Goal: Task Accomplishment & Management: Complete application form

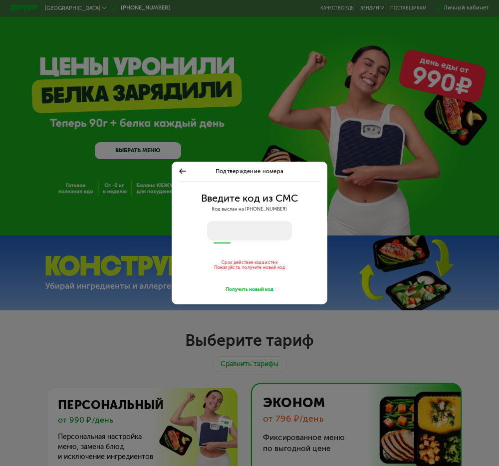
click at [228, 225] on input "number" at bounding box center [249, 230] width 84 height 19
click at [435, 47] on div "Подтверждение номера Введите код из СМС Код выслан на +7 909 000 00 03 Срок дей…" at bounding box center [249, 233] width 499 height 466
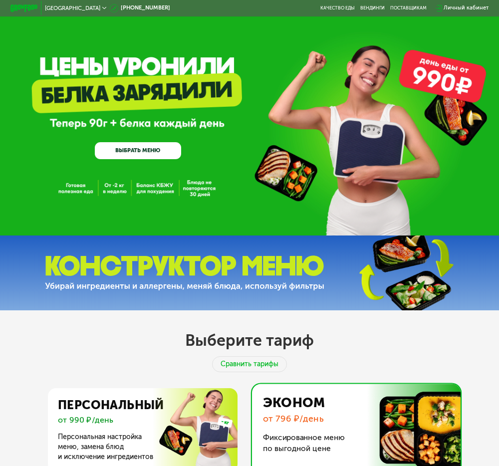
click at [451, 9] on div "Личный кабинет" at bounding box center [466, 8] width 45 height 8
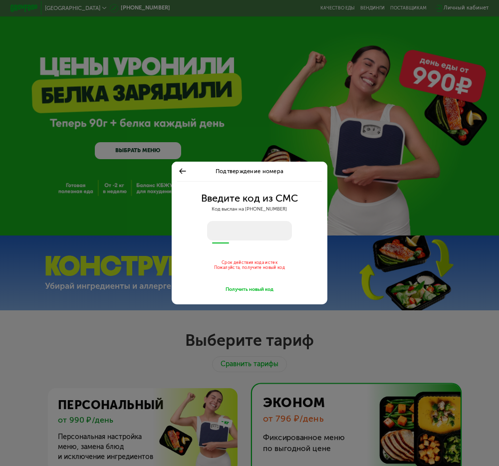
click at [237, 236] on input "number" at bounding box center [249, 230] width 84 height 19
type input "*"
click at [263, 67] on div "Подтверждение номера Введите код из СМС Код выслан на +7 909 000 00 03 Срок дей…" at bounding box center [249, 233] width 499 height 466
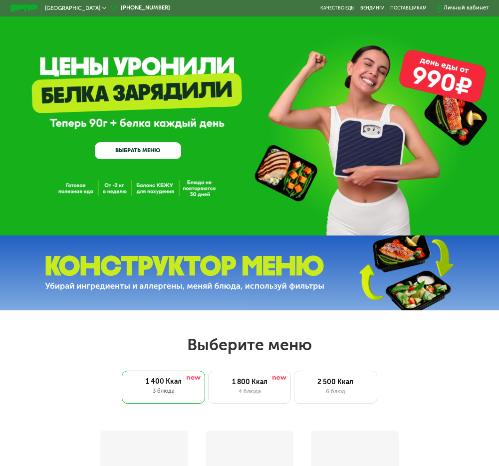
click at [455, 5] on div "Личный кабинет" at bounding box center [466, 8] width 45 height 8
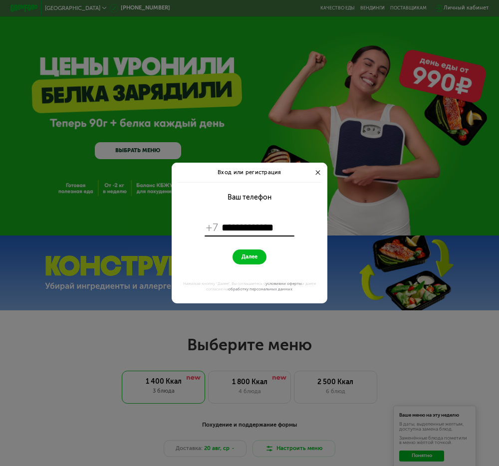
type input "**********"
click at [254, 256] on span "Далее" at bounding box center [250, 257] width 16 height 6
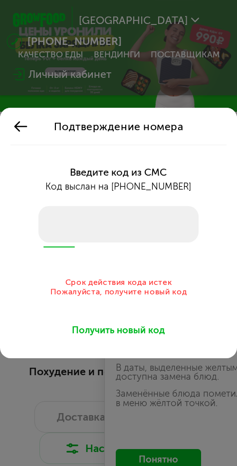
click at [181, 87] on div "Подтверждение номера Введите код из СМС Код выслан на +7 909 000 00 03 Срок дей…" at bounding box center [118, 233] width 237 height 466
